Goal: Communication & Community: Answer question/provide support

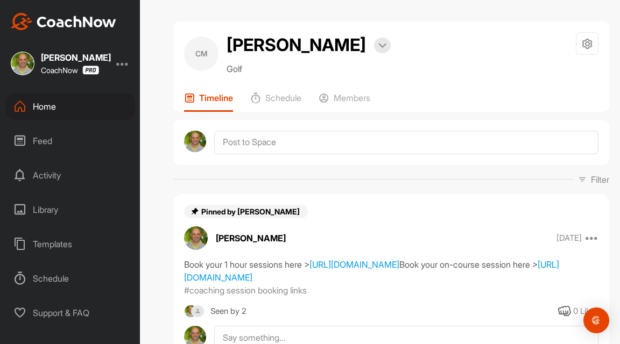
scroll to position [264, 0]
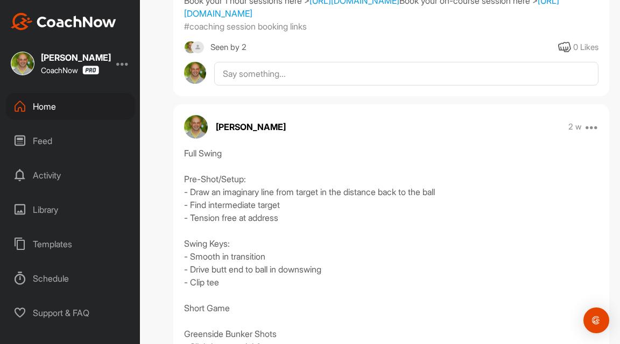
click at [61, 108] on div "Home" at bounding box center [70, 106] width 129 height 27
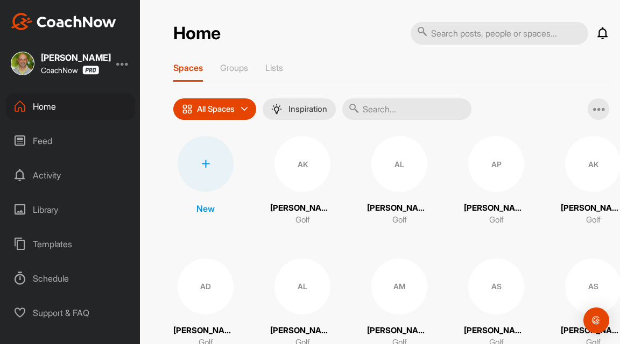
click at [207, 174] on div at bounding box center [206, 164] width 56 height 56
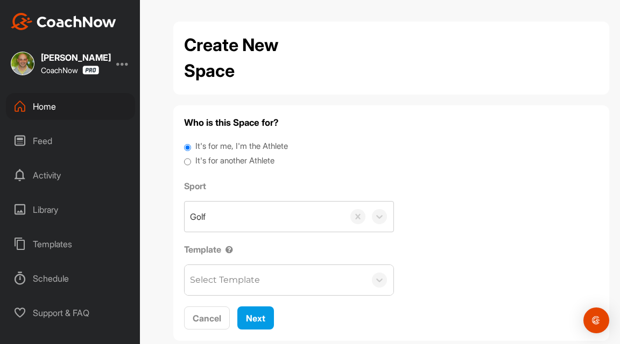
click at [245, 162] on label "It's for another Athlete" at bounding box center [234, 161] width 79 height 12
click at [191, 162] on input "It's for another Athlete" at bounding box center [187, 162] width 7 height 15
radio input "true"
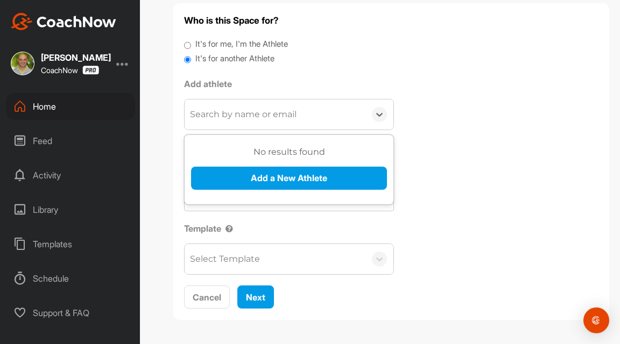
click at [256, 119] on div "Search by name or email" at bounding box center [243, 114] width 107 height 13
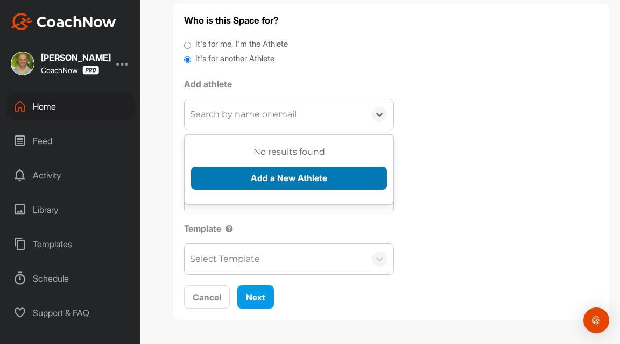
click at [267, 173] on button "Add a New Athlete" at bounding box center [289, 178] width 196 height 23
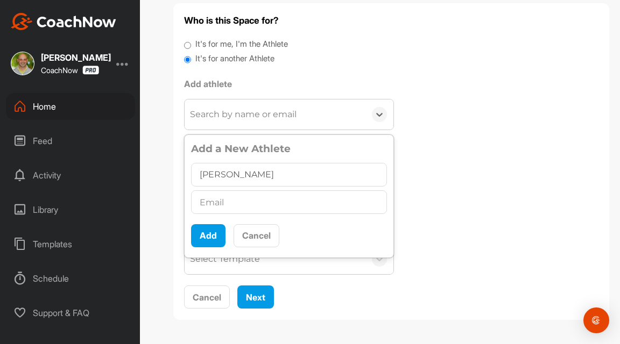
type input "[PERSON_NAME]"
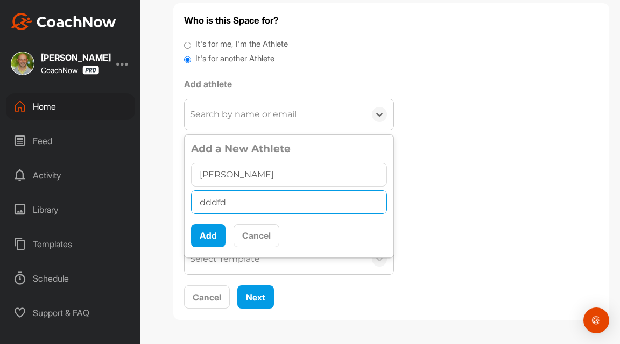
click at [210, 203] on input "dddfd" at bounding box center [289, 202] width 196 height 24
paste input "[EMAIL_ADDRESS][DOMAIN_NAME]"
type input "[EMAIL_ADDRESS][DOMAIN_NAME]"
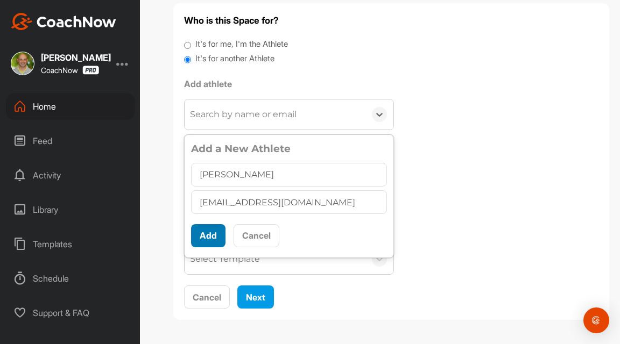
click at [217, 238] on button "Add" at bounding box center [208, 235] width 34 height 23
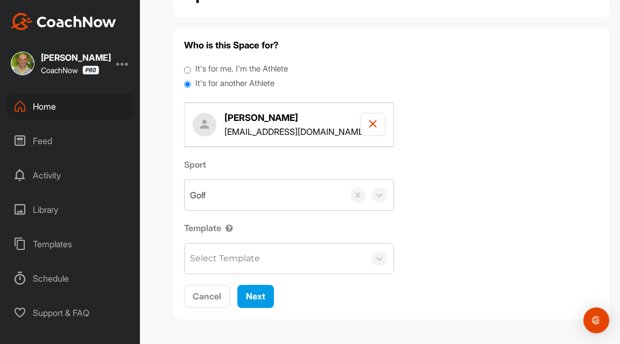
click at [232, 234] on div "Template Select Template" at bounding box center [289, 248] width 210 height 53
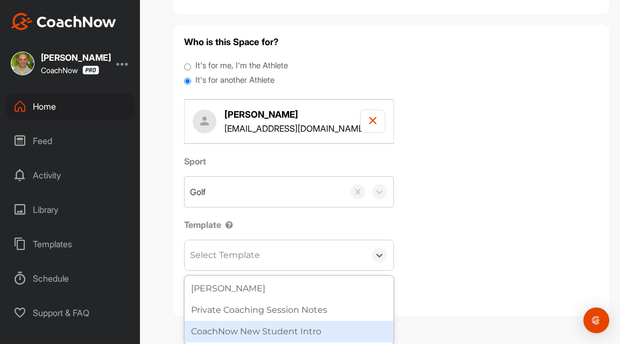
click at [220, 324] on div "CoachNow New Student Intro" at bounding box center [289, 332] width 209 height 22
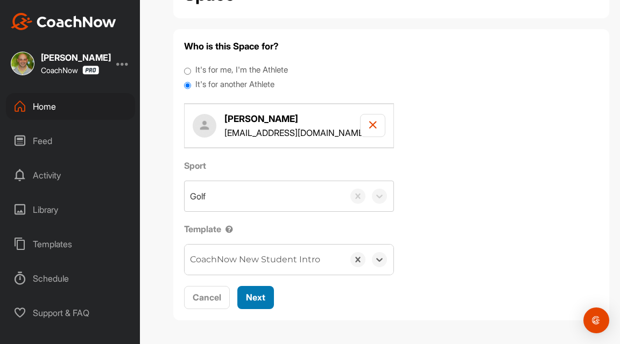
click at [255, 293] on span "Next" at bounding box center [255, 297] width 19 height 11
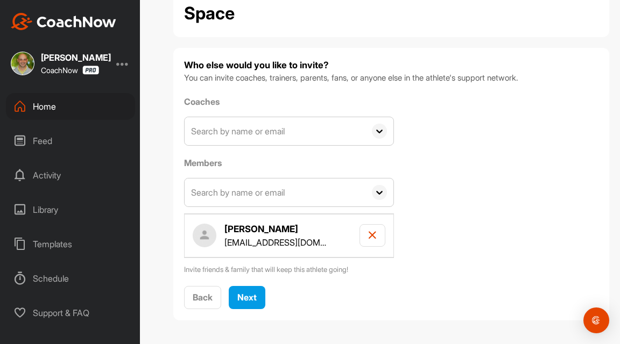
scroll to position [0, 0]
click at [243, 298] on span "Next" at bounding box center [246, 297] width 19 height 11
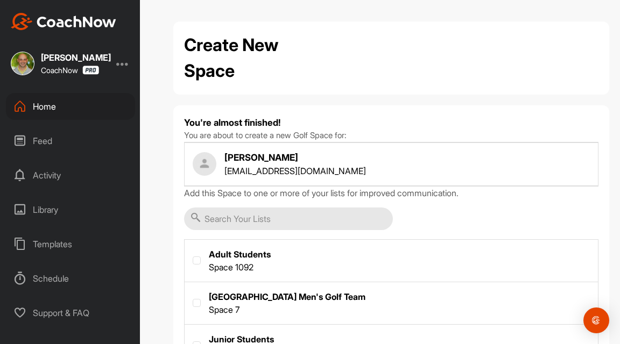
click at [234, 253] on label at bounding box center [391, 260] width 413 height 40
click at [193, 257] on input "checkbox" at bounding box center [193, 257] width 1 height 1
checkbox input "true"
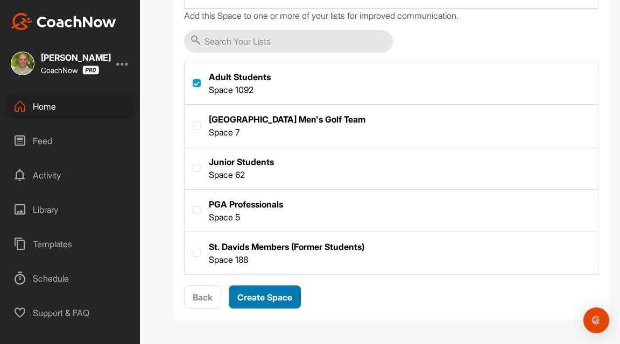
click at [288, 299] on span "Create Space" at bounding box center [264, 297] width 55 height 11
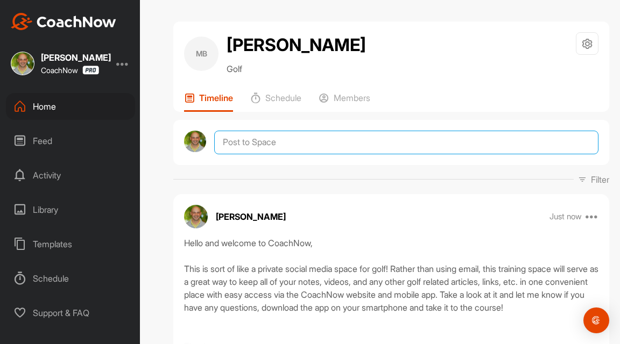
click at [338, 154] on textarea at bounding box center [406, 143] width 384 height 24
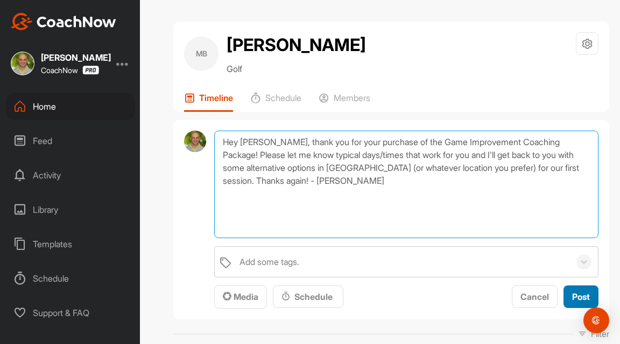
type textarea "Hey [PERSON_NAME], thank you for your purchase of the Game Improvement Coaching…"
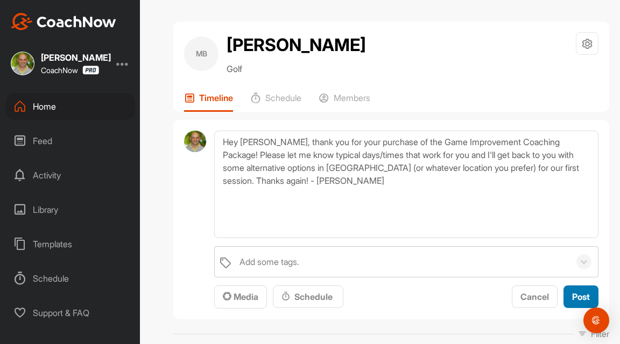
click at [572, 302] on span "Post" at bounding box center [581, 297] width 18 height 11
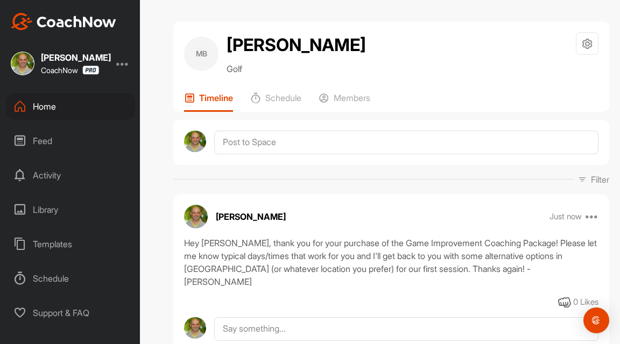
click at [24, 102] on icon at bounding box center [19, 106] width 13 height 13
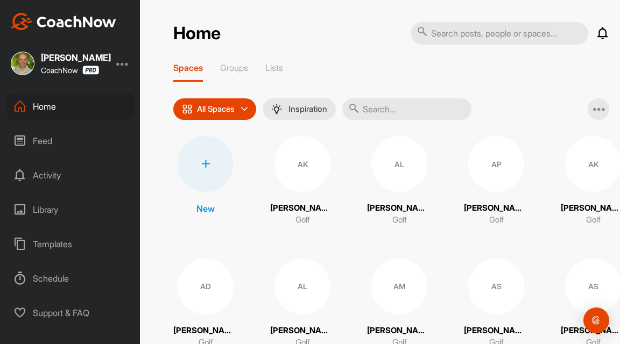
click at [606, 35] on icon at bounding box center [602, 33] width 13 height 13
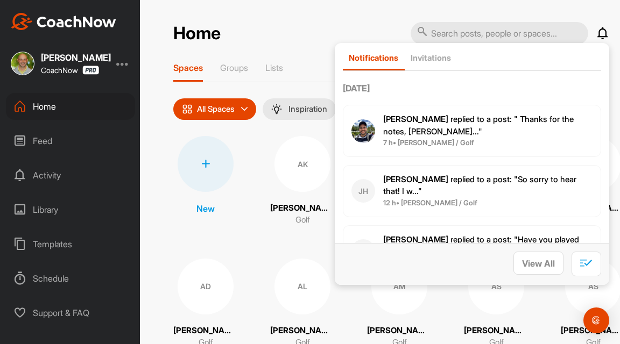
click at [471, 123] on span "[PERSON_NAME] replied to a post : " Thanks for the notes, [PERSON_NAME]..."" at bounding box center [478, 125] width 190 height 23
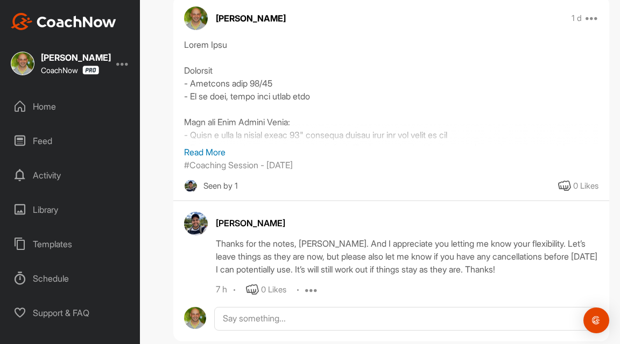
scroll to position [121, 0]
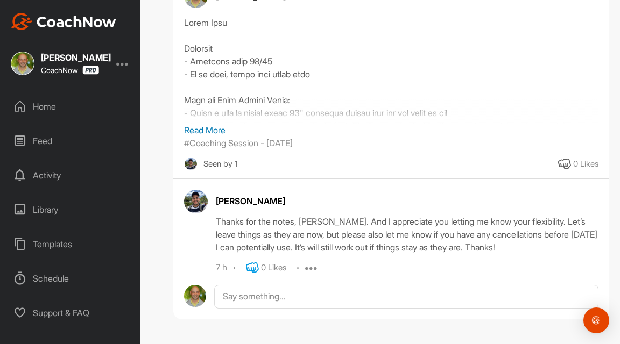
click at [254, 266] on icon at bounding box center [252, 267] width 13 height 13
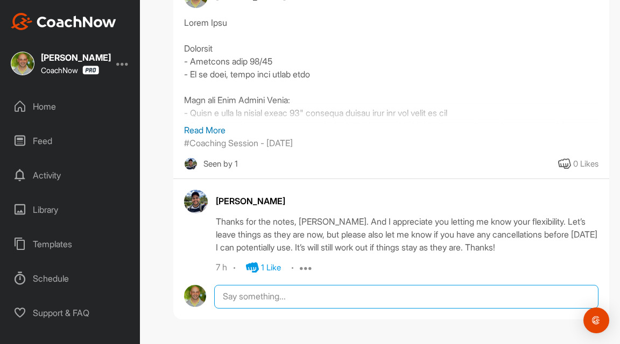
click at [259, 289] on textarea at bounding box center [406, 297] width 384 height 24
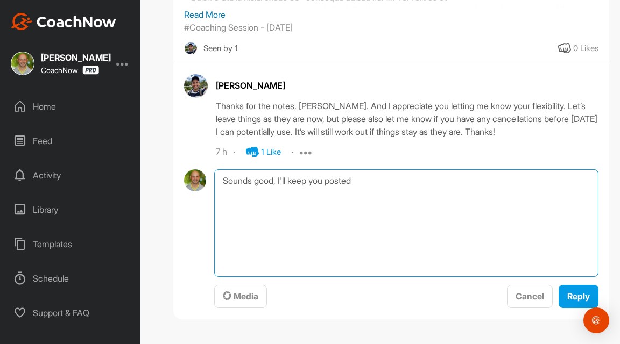
scroll to position [236, 0]
type textarea "Sounds good, I'll keep you posted."
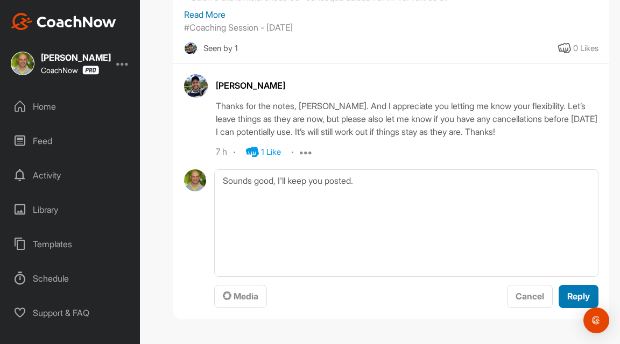
click at [571, 297] on span "Reply" at bounding box center [578, 296] width 23 height 11
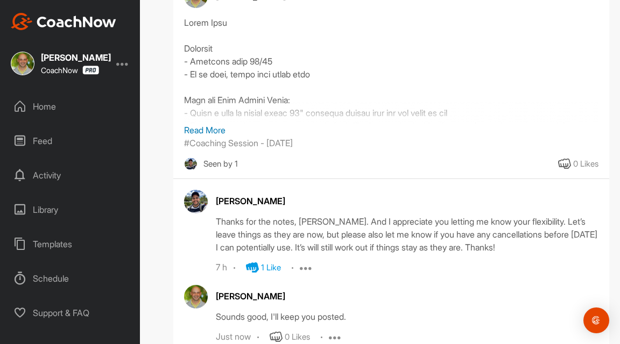
scroll to position [181, 0]
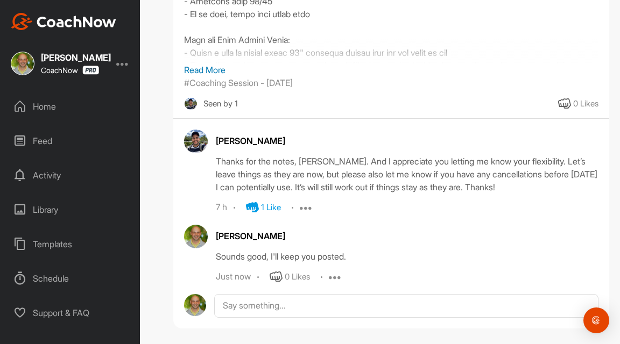
click at [77, 112] on div "Home" at bounding box center [70, 106] width 129 height 27
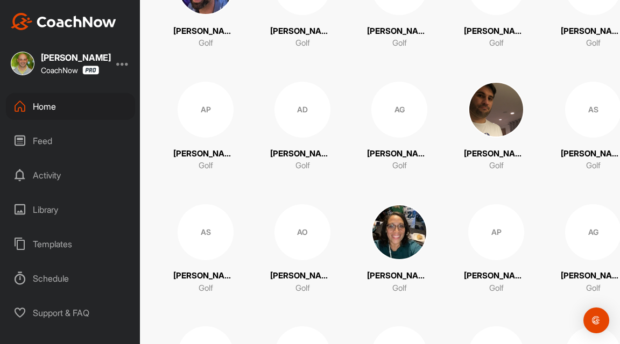
scroll to position [1655, 0]
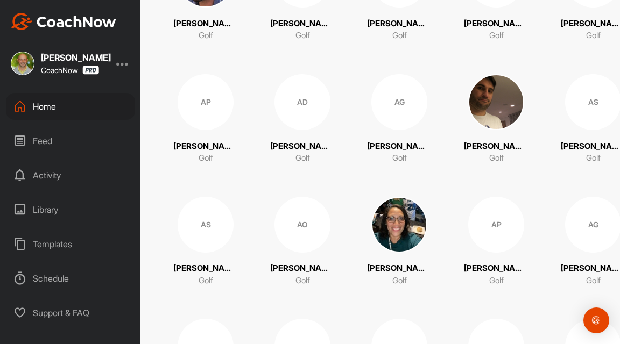
click at [506, 105] on img at bounding box center [496, 102] width 56 height 56
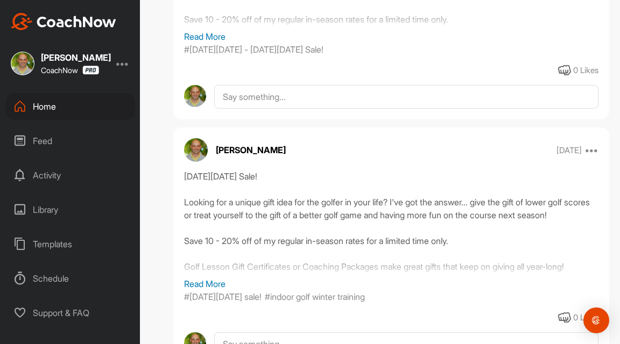
scroll to position [1984, 0]
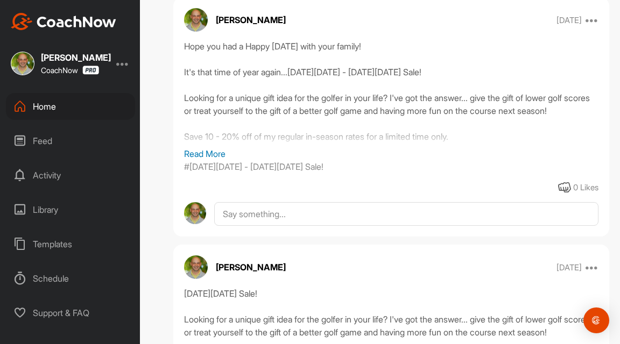
click at [59, 109] on div "Home" at bounding box center [70, 106] width 129 height 27
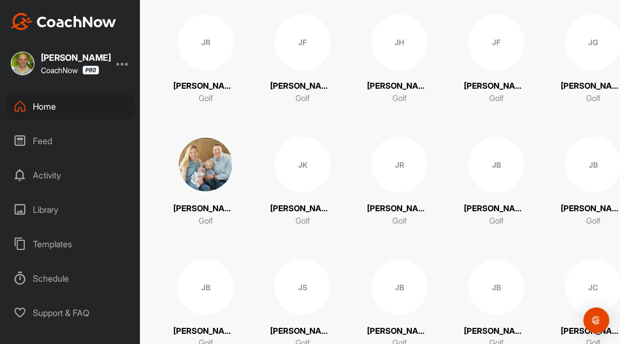
scroll to position [15584, 0]
